Goal: Information Seeking & Learning: Understand process/instructions

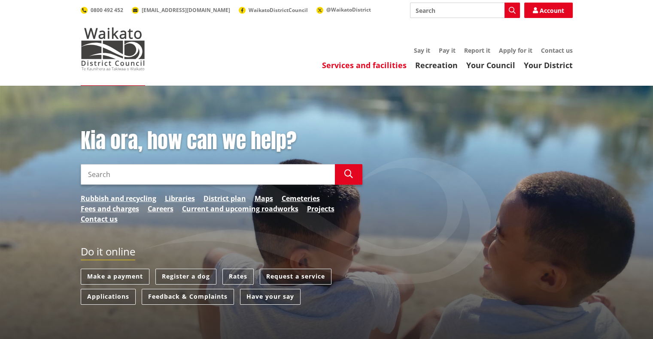
click at [341, 62] on link "Services and facilities" at bounding box center [364, 65] width 85 height 10
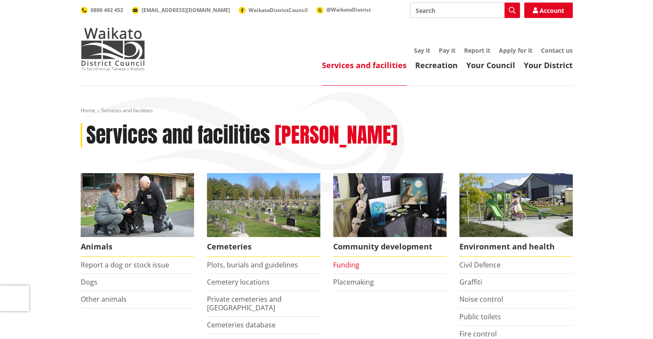
click at [342, 264] on link "Funding" at bounding box center [346, 264] width 26 height 9
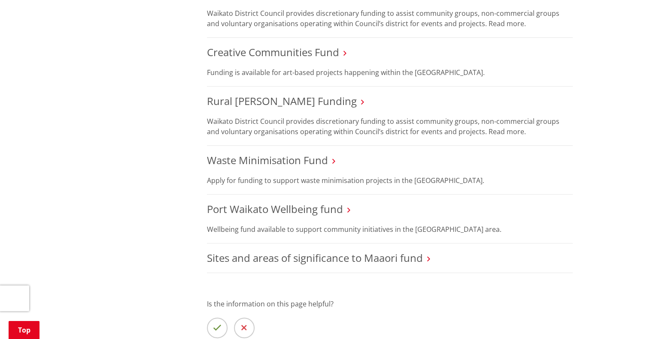
scroll to position [314, 0]
click at [270, 156] on link "Waste Minimisation Fund" at bounding box center [267, 159] width 121 height 14
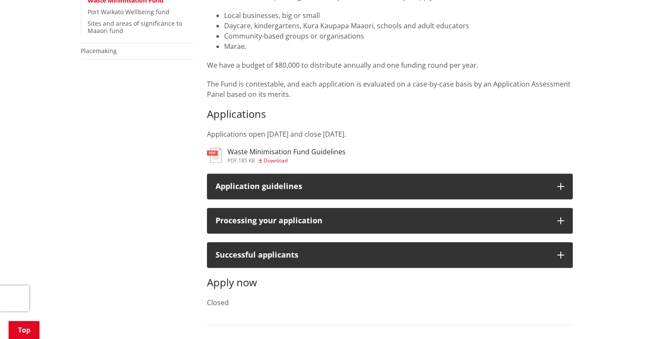
scroll to position [251, 0]
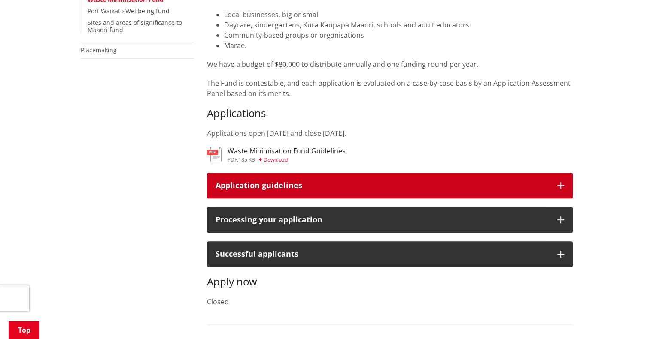
click at [280, 184] on div "Application guidelines" at bounding box center [381, 186] width 333 height 9
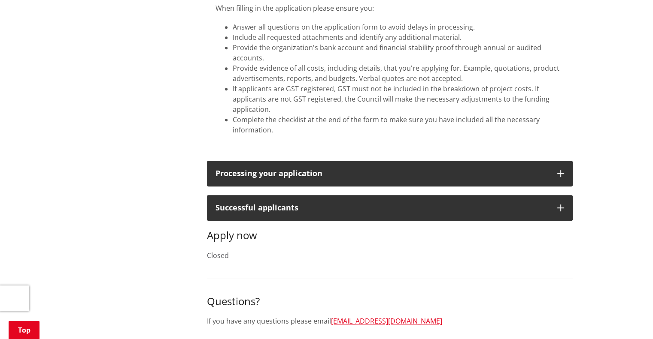
scroll to position [461, 0]
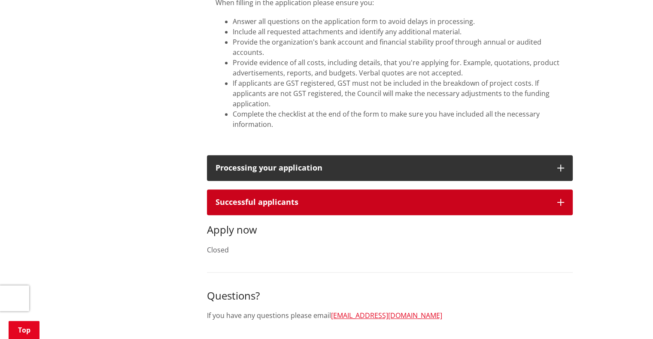
click at [560, 203] on icon "button" at bounding box center [560, 202] width 7 height 7
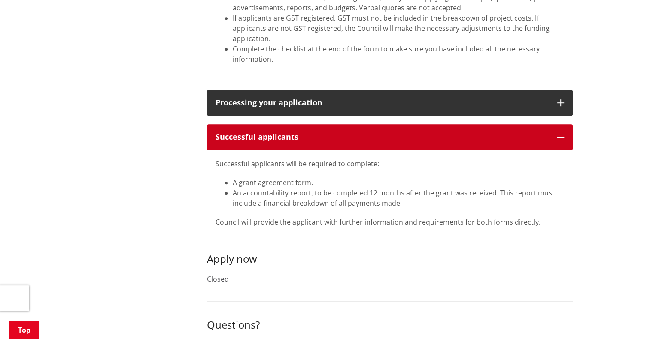
scroll to position [503, 0]
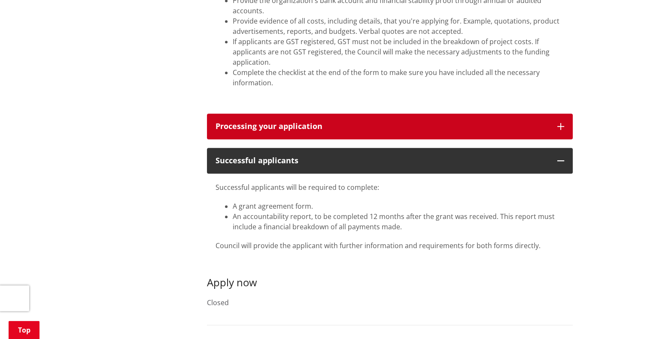
click at [560, 121] on button "Processing your application" at bounding box center [390, 127] width 366 height 26
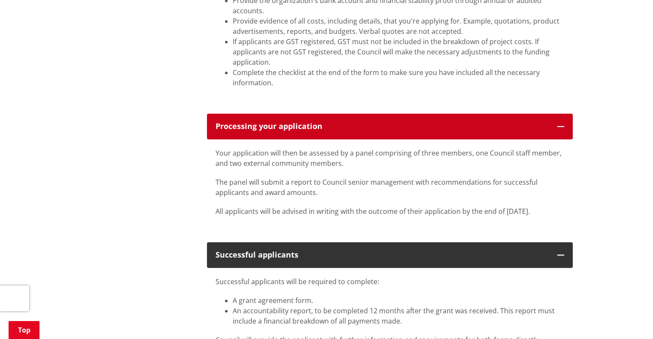
click at [562, 126] on icon "button" at bounding box center [560, 126] width 7 height 7
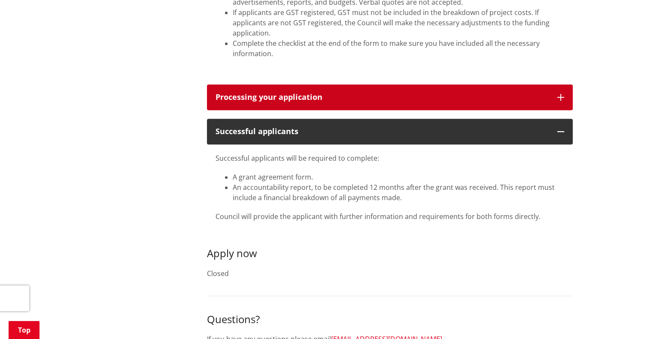
scroll to position [534, 0]
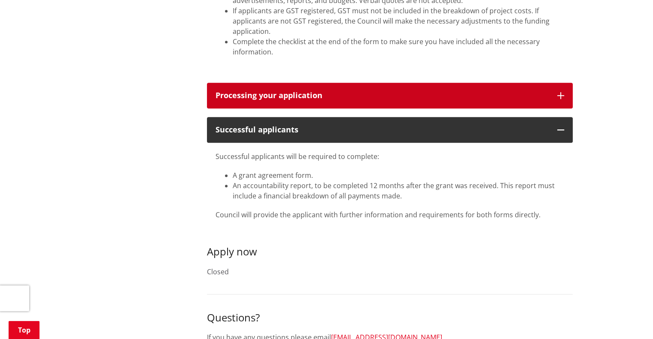
click at [558, 90] on button "Processing your application" at bounding box center [390, 96] width 366 height 26
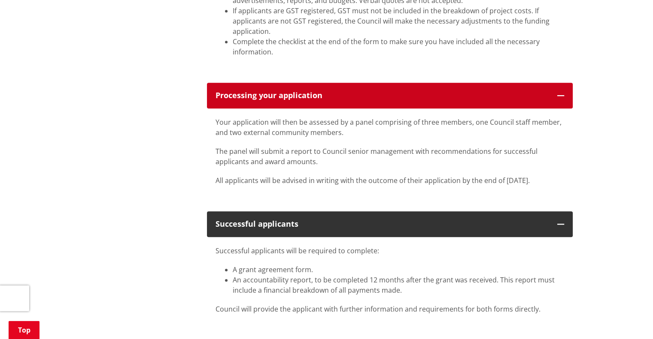
click at [562, 92] on button "Processing your application" at bounding box center [390, 96] width 366 height 26
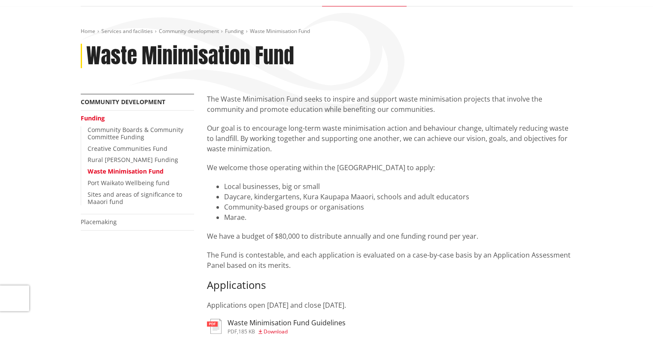
scroll to position [77, 0]
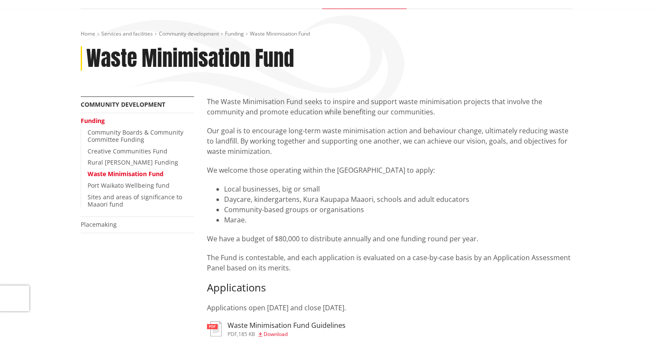
click at [208, 103] on p "The Waste Minimisation Fund seeks to inspire and support waste minimisation pro…" at bounding box center [390, 107] width 366 height 21
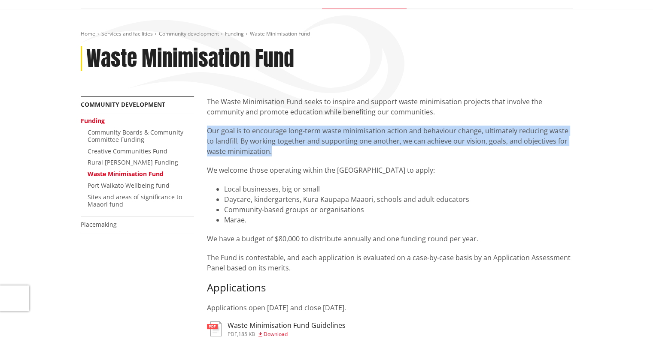
drag, startPoint x: 207, startPoint y: 130, endPoint x: 273, endPoint y: 157, distance: 70.8
click at [273, 157] on div "The Waste Minimisation Fund seeks to inspire and support waste minimisation pro…" at bounding box center [390, 205] width 366 height 217
copy p "Our goal is to encourage long-term waste minimisation action and behaviour chan…"
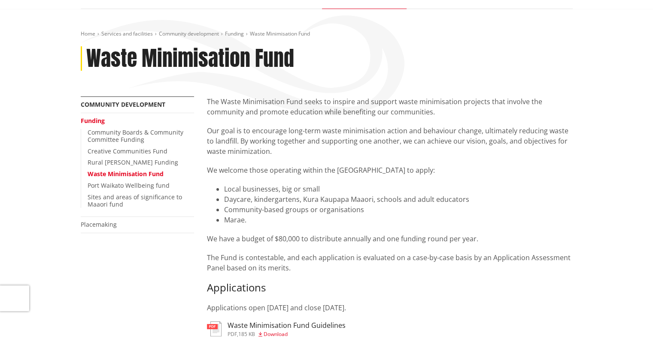
click at [327, 219] on li "Marae." at bounding box center [398, 220] width 348 height 10
